Goal: Task Accomplishment & Management: Use online tool/utility

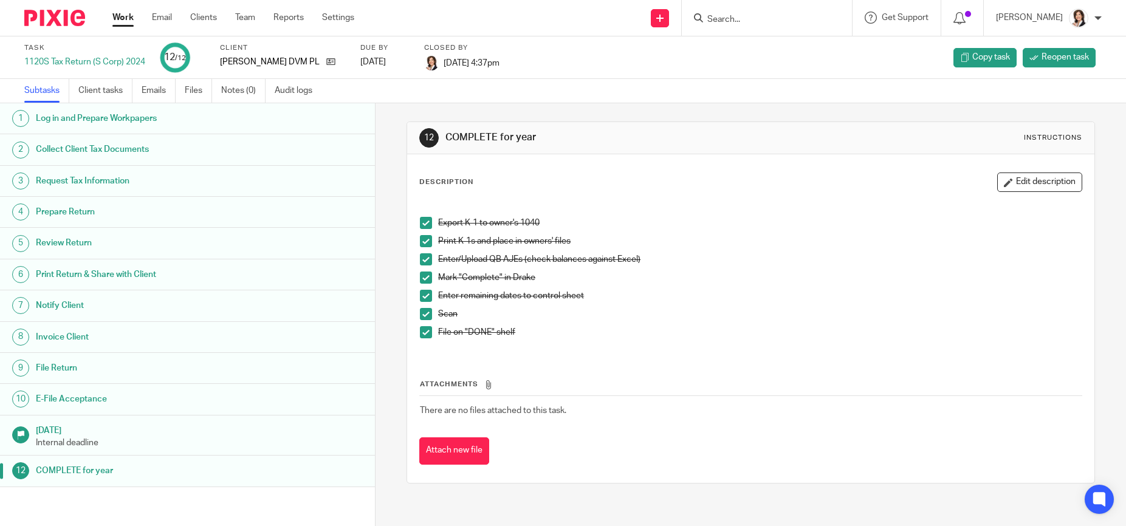
click at [766, 22] on input "Search" at bounding box center [760, 20] width 109 height 11
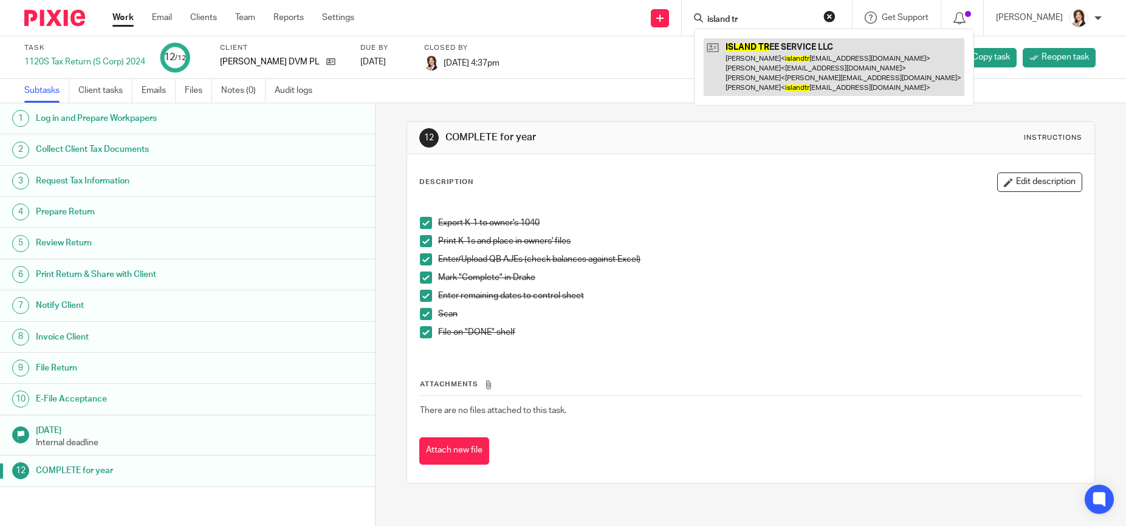
type input "island tr"
click at [810, 69] on link at bounding box center [834, 67] width 261 height 58
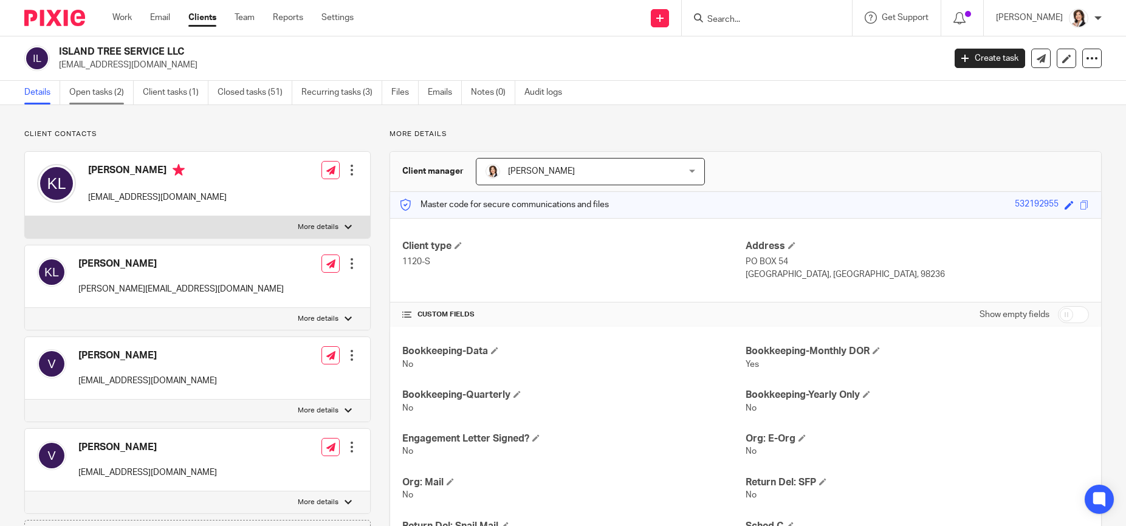
click at [106, 92] on link "Open tasks (2)" at bounding box center [101, 93] width 64 height 24
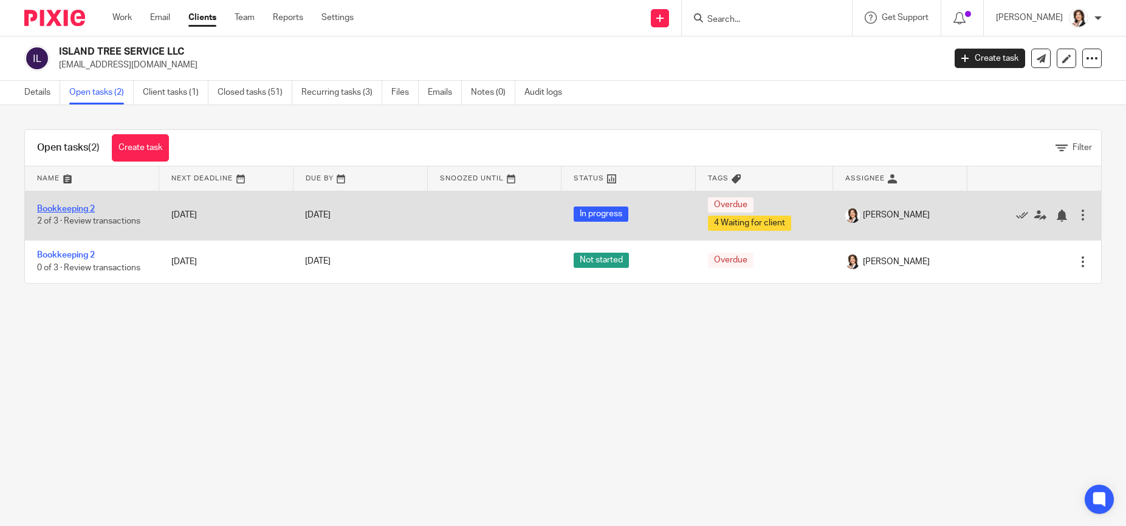
click at [61, 206] on link "Bookkeeping 2" at bounding box center [66, 209] width 58 height 9
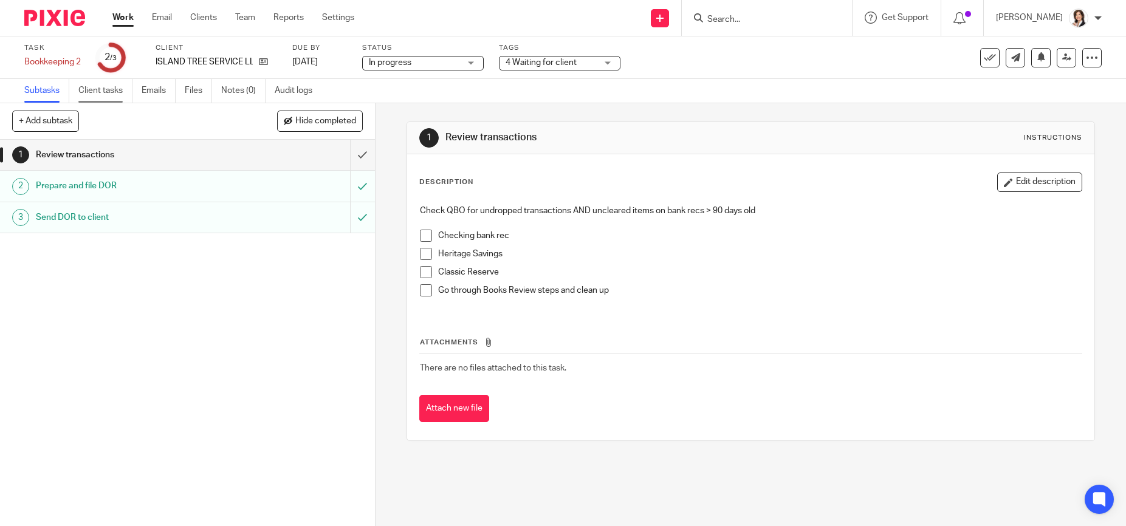
click at [109, 94] on link "Client tasks" at bounding box center [105, 91] width 54 height 24
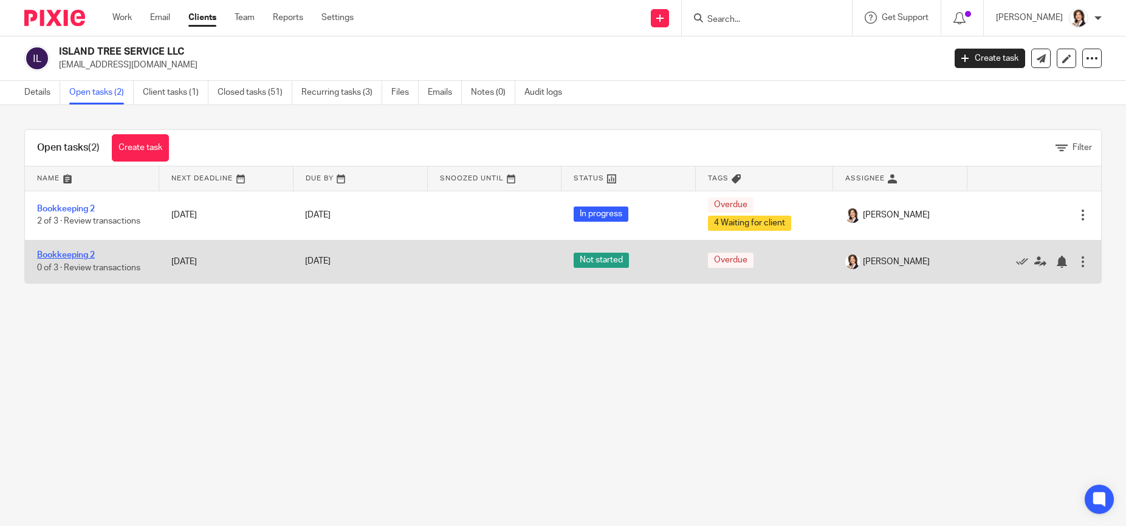
click at [67, 252] on link "Bookkeeping 2" at bounding box center [66, 255] width 58 height 9
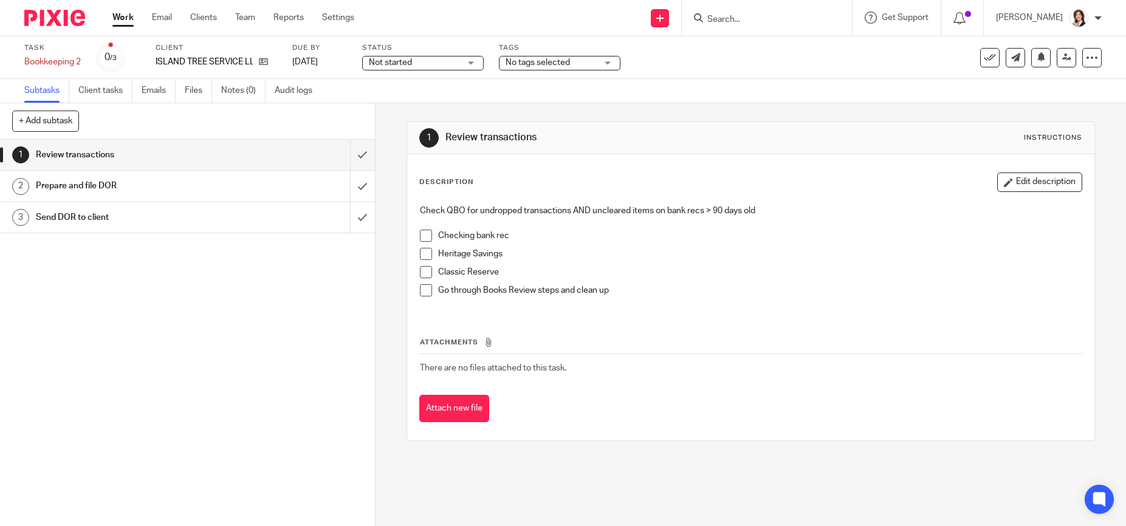
click at [252, 187] on div "Prepare and file DOR" at bounding box center [187, 186] width 302 height 18
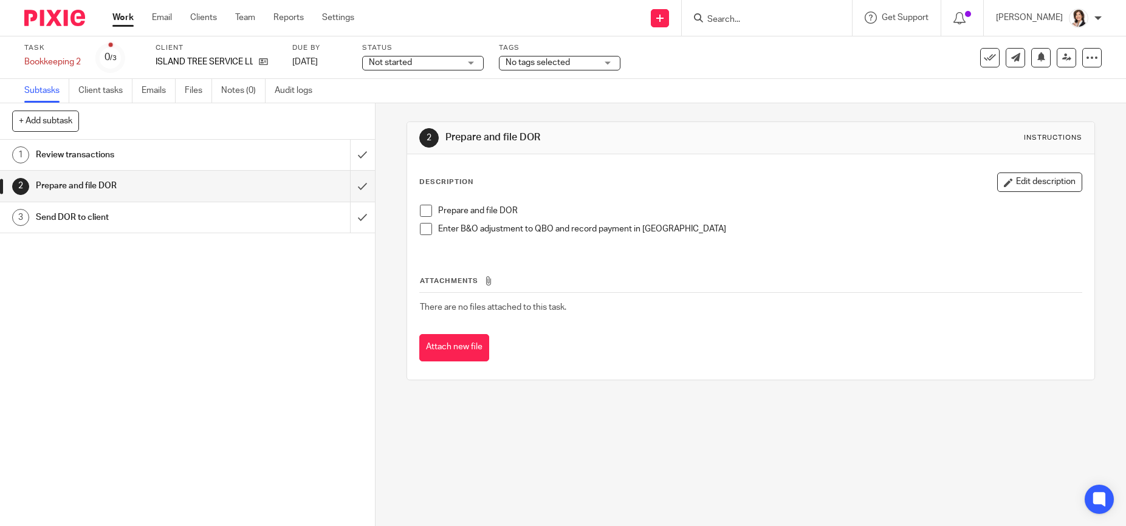
click at [425, 211] on span at bounding box center [426, 211] width 12 height 12
click at [425, 230] on span at bounding box center [426, 229] width 12 height 12
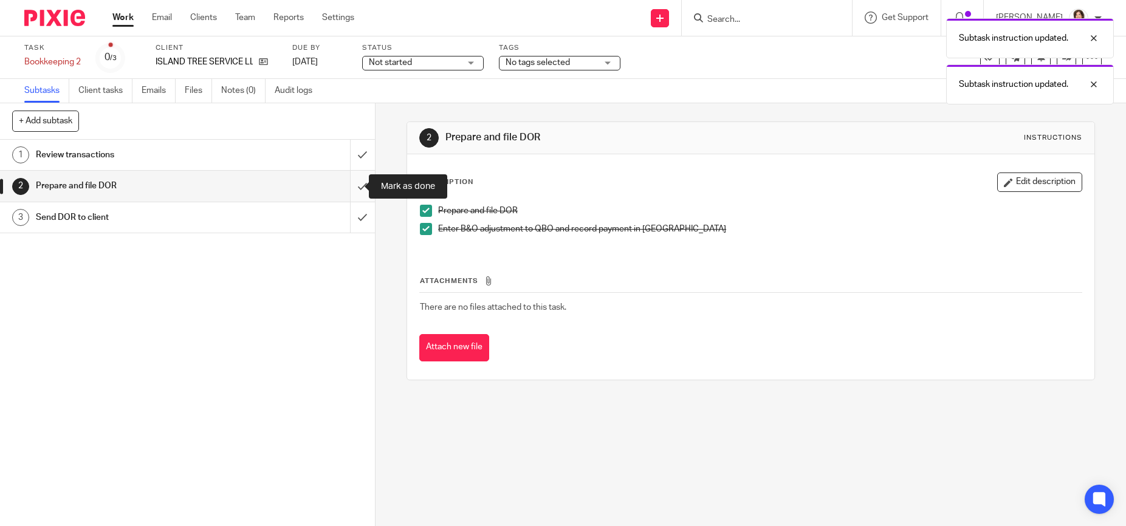
click at [352, 187] on input "submit" at bounding box center [187, 186] width 375 height 30
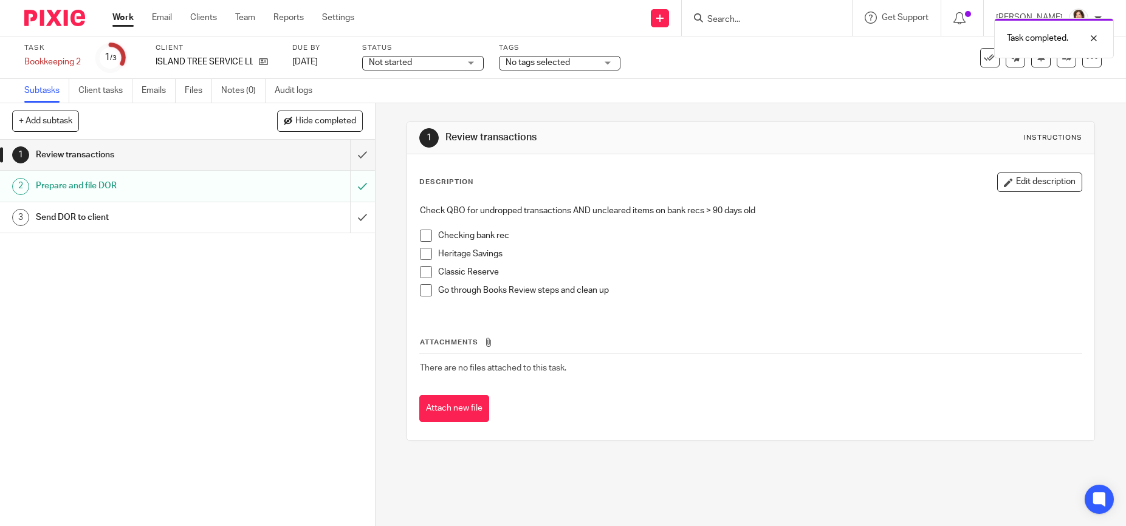
click at [290, 213] on div "Send DOR to client" at bounding box center [187, 217] width 302 height 18
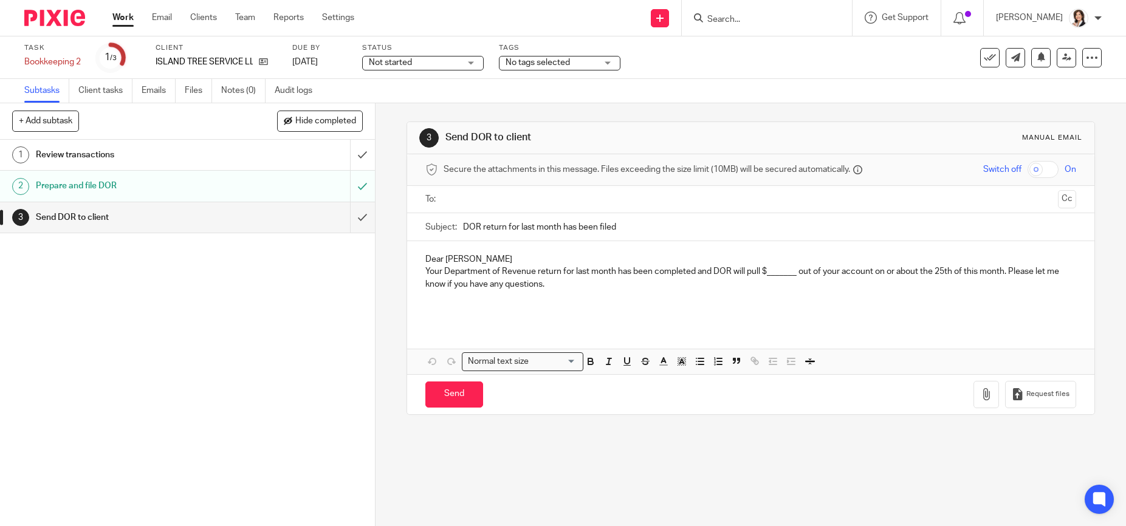
click at [460, 197] on input "text" at bounding box center [750, 200] width 605 height 14
drag, startPoint x: 764, startPoint y: 280, endPoint x: 791, endPoint y: 280, distance: 27.4
click at [791, 280] on p "Your Department of Revenue return for last month has been completed and DOR wil…" at bounding box center [750, 281] width 650 height 25
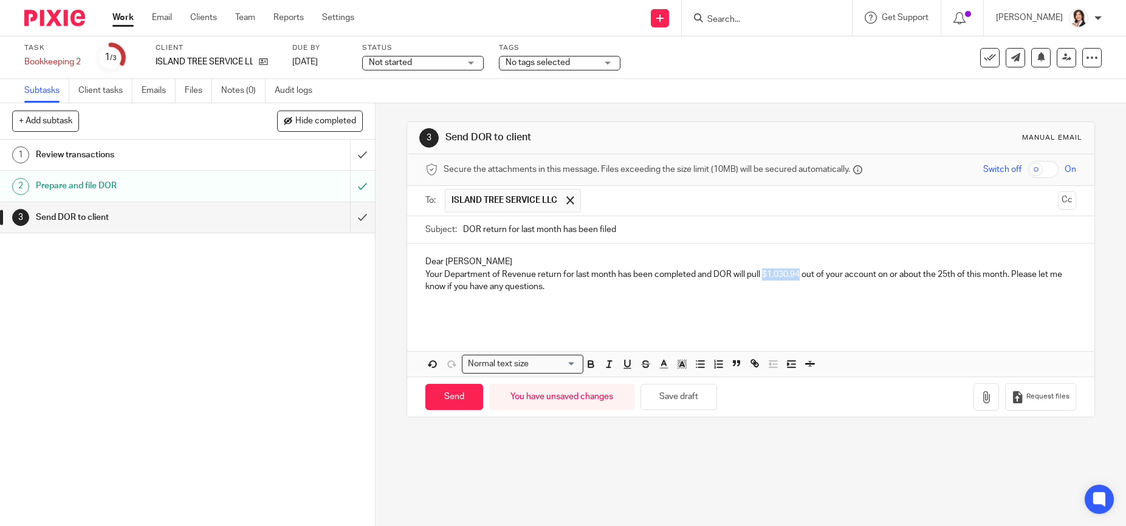
drag, startPoint x: 760, startPoint y: 278, endPoint x: 797, endPoint y: 278, distance: 37.7
click at [797, 278] on p "Your Department of Revenue return for last month has been completed and DOR wil…" at bounding box center [750, 281] width 650 height 25
click at [589, 364] on icon "button" at bounding box center [591, 365] width 5 height 3
click at [642, 235] on input "DOR return for last month has been filed" at bounding box center [769, 229] width 613 height 27
type input "DOR return for last month has been filed - $1,030.94"
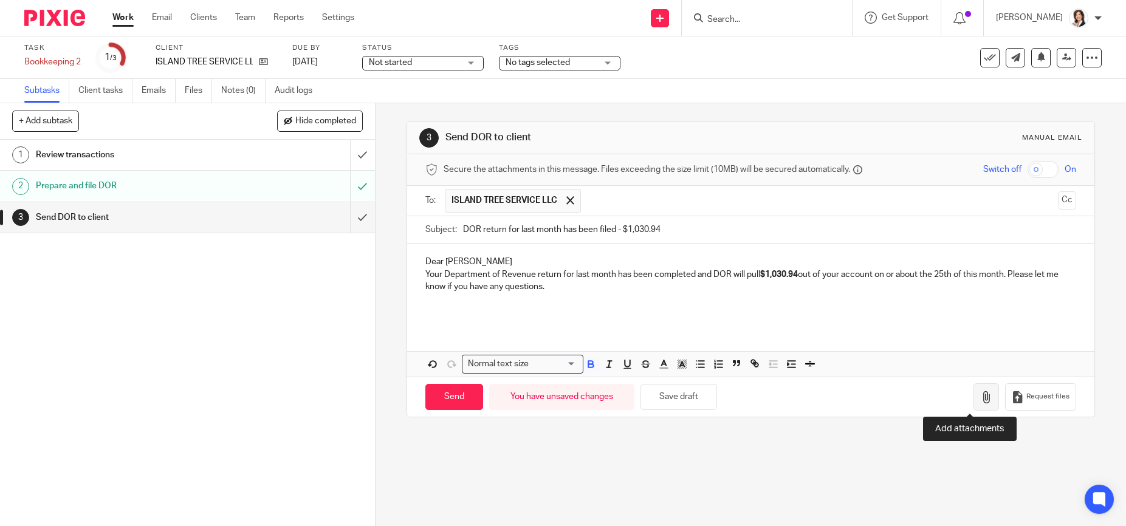
click at [980, 396] on icon "button" at bounding box center [986, 397] width 12 height 12
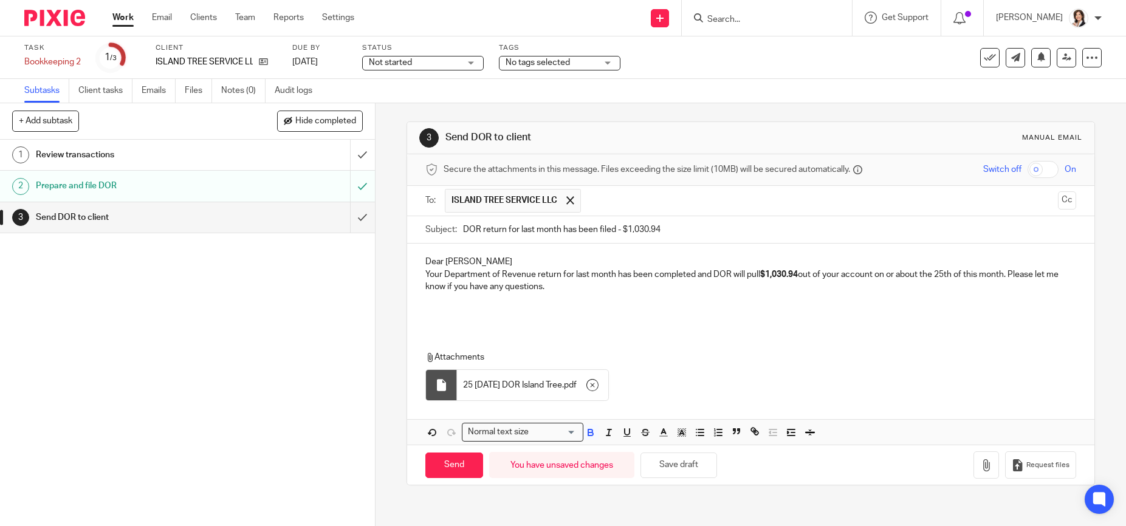
click at [462, 264] on p "Dear [PERSON_NAME]" at bounding box center [750, 262] width 650 height 12
click at [454, 469] on input "Send" at bounding box center [454, 466] width 58 height 26
type input "Sent"
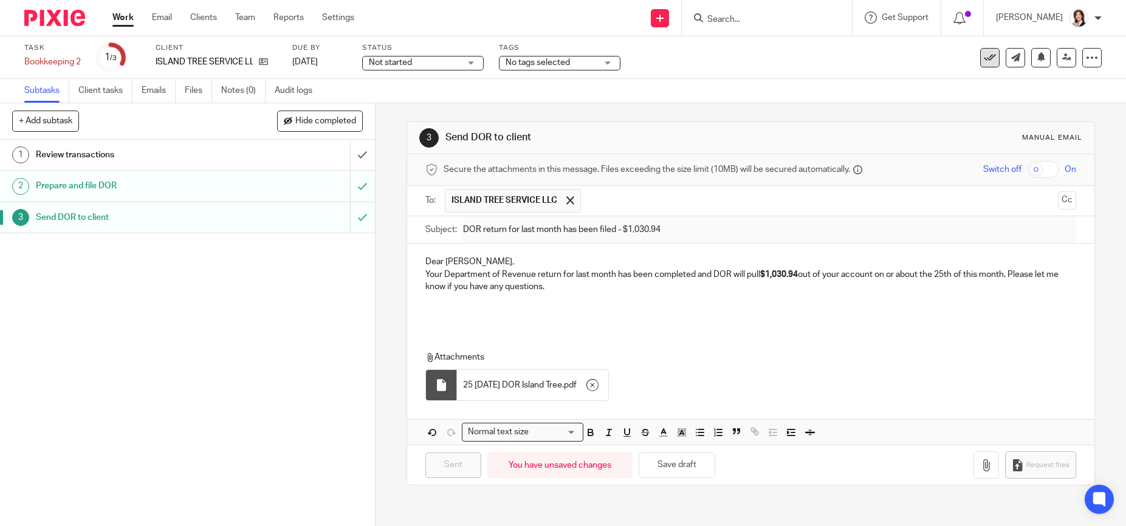
click at [984, 59] on icon at bounding box center [990, 58] width 12 height 12
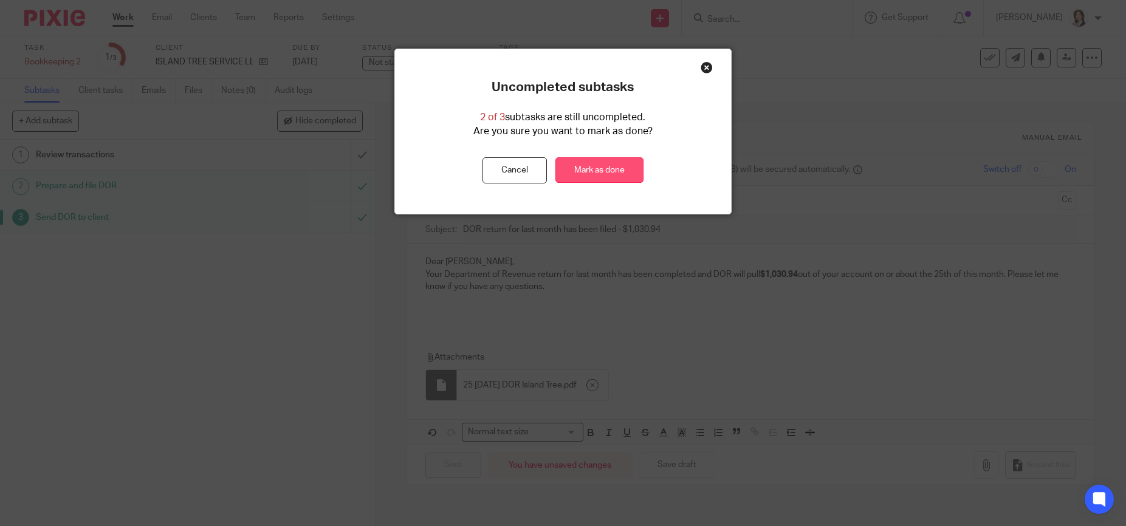
click at [591, 169] on link "Mark as done" at bounding box center [599, 170] width 88 height 26
